Goal: Task Accomplishment & Management: Manage account settings

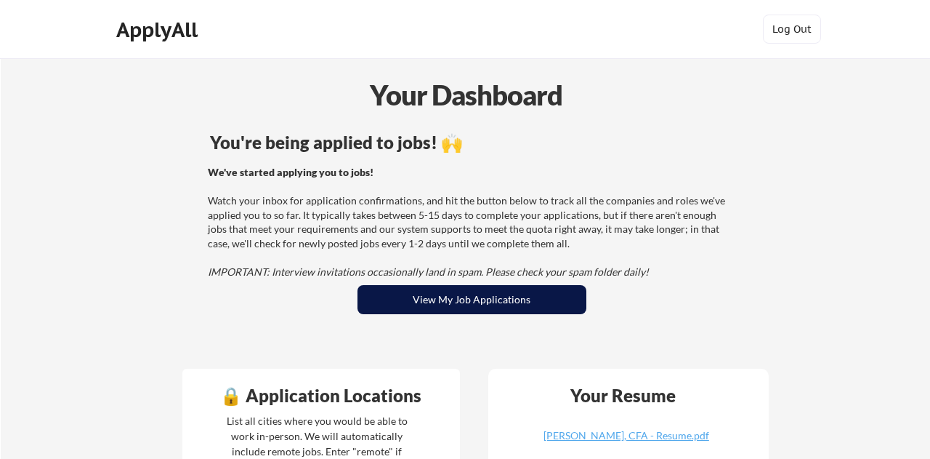
click at [505, 304] on button "View My Job Applications" at bounding box center [472, 299] width 229 height 29
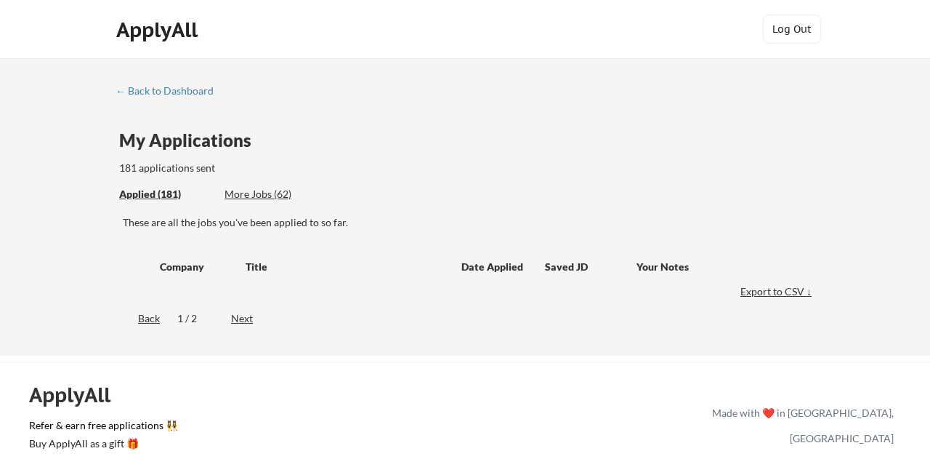
click at [164, 197] on div "Applied (181)" at bounding box center [166, 194] width 94 height 15
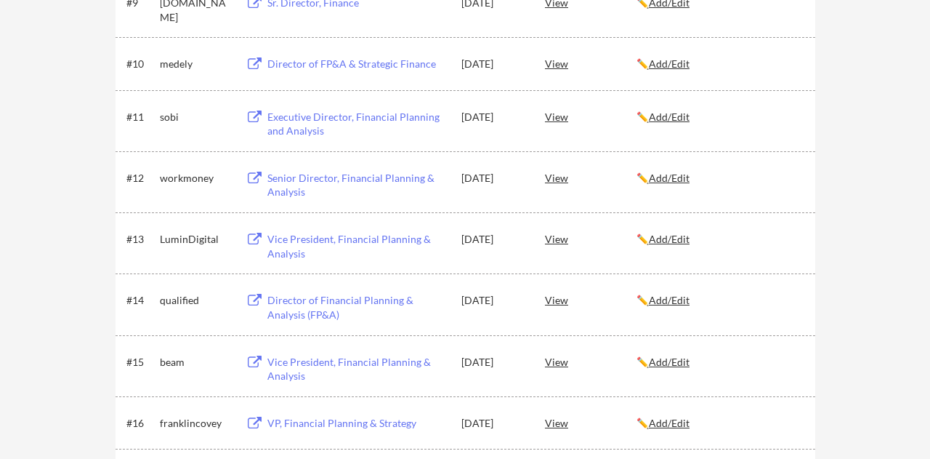
scroll to position [746, 0]
